Goal: Task Accomplishment & Management: Manage account settings

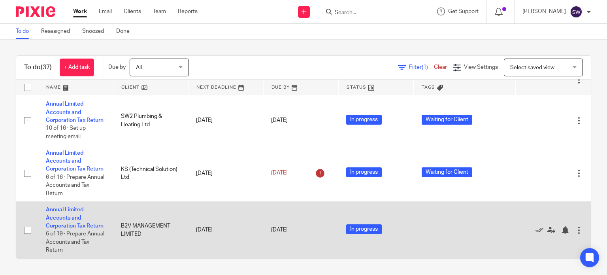
scroll to position [1533, 0]
click at [73, 209] on link "Annual Limited Accounts and Corporation Tax Return" at bounding box center [75, 218] width 58 height 22
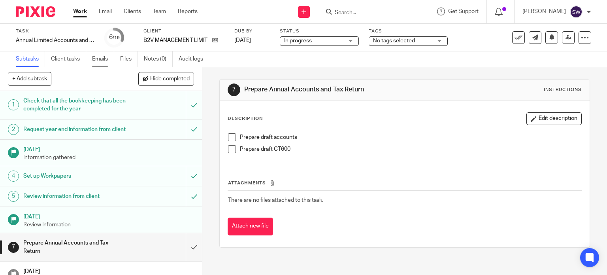
click at [102, 61] on link "Emails" at bounding box center [103, 58] width 22 height 15
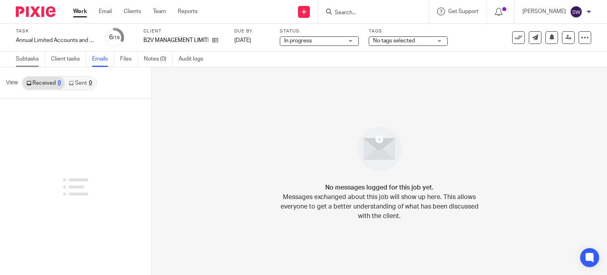
click at [21, 62] on link "Subtasks" at bounding box center [30, 58] width 29 height 15
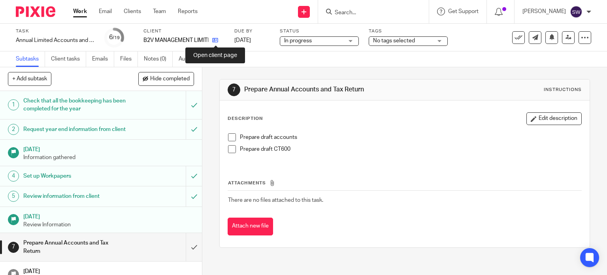
click at [215, 40] on icon at bounding box center [215, 40] width 6 height 6
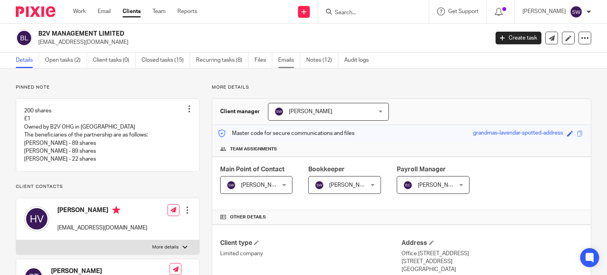
click at [288, 60] on link "Emails" at bounding box center [289, 60] width 22 height 15
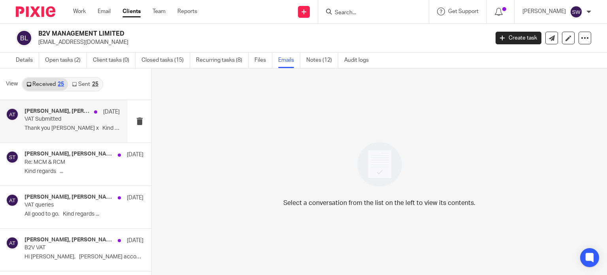
click at [53, 117] on p "VAT Submitted" at bounding box center [63, 119] width 76 height 7
